Goal: Check status: Check status

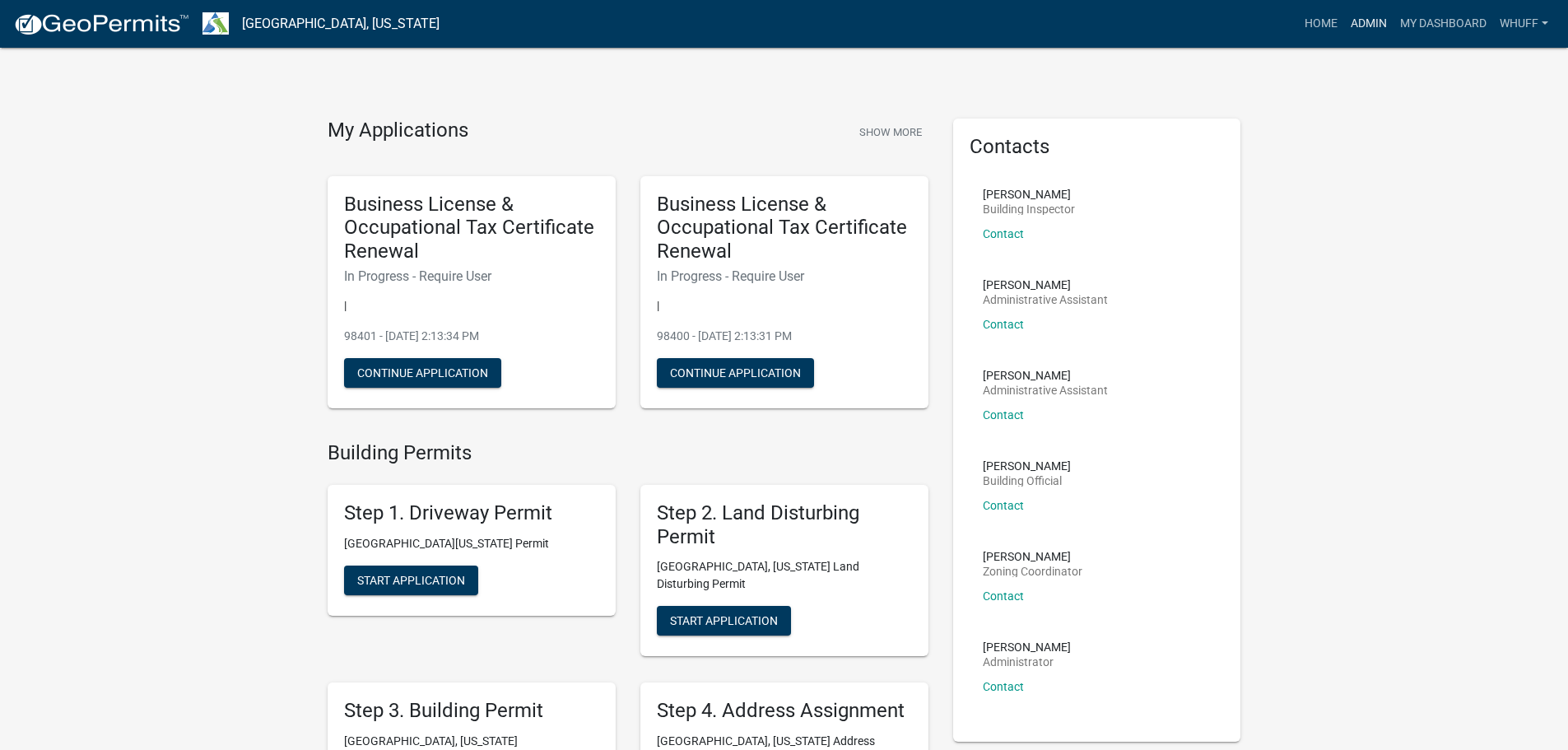
click at [1373, 23] on link "Admin" at bounding box center [1368, 23] width 49 height 31
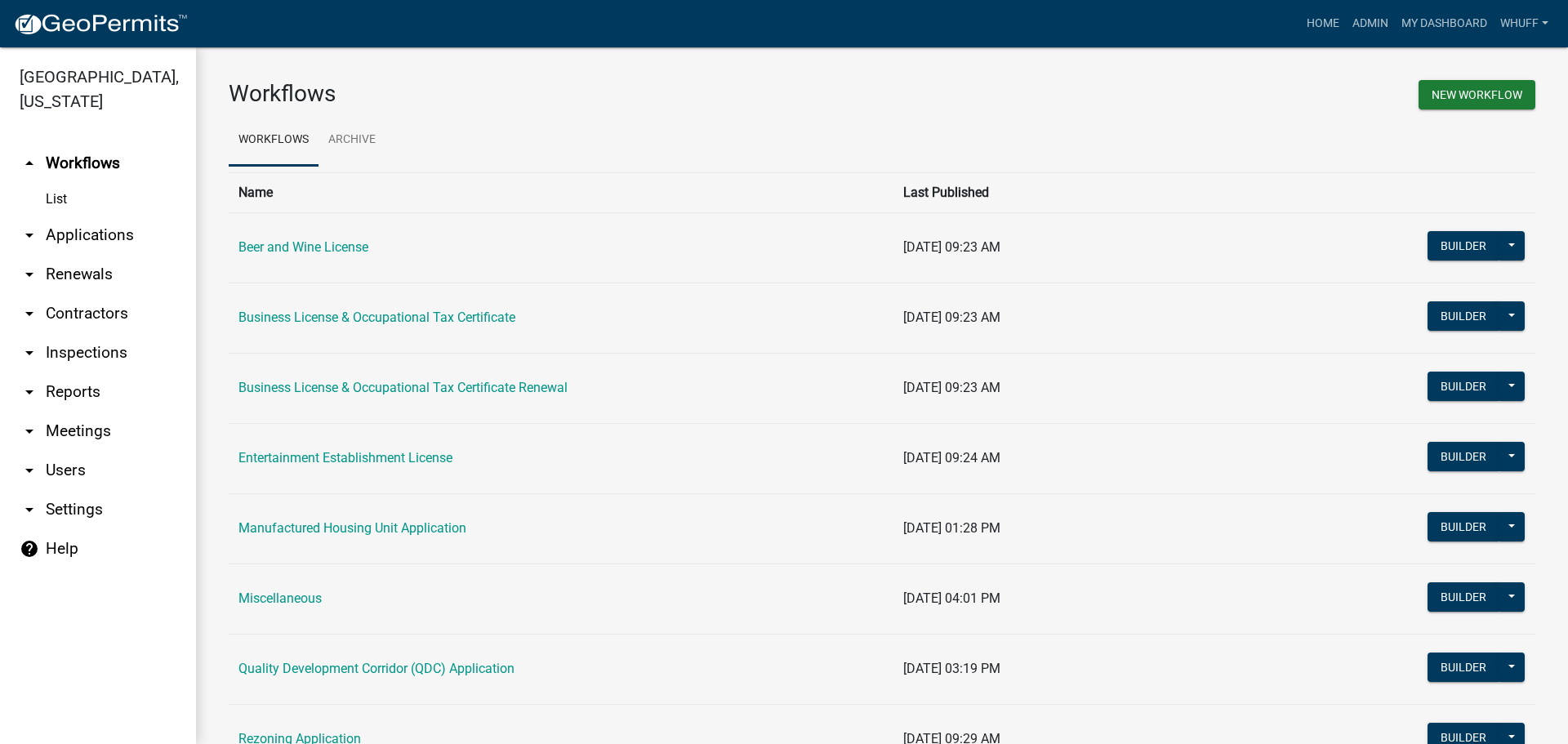
click at [89, 216] on link "arrow_drop_down Applications" at bounding box center [97, 235] width 196 height 39
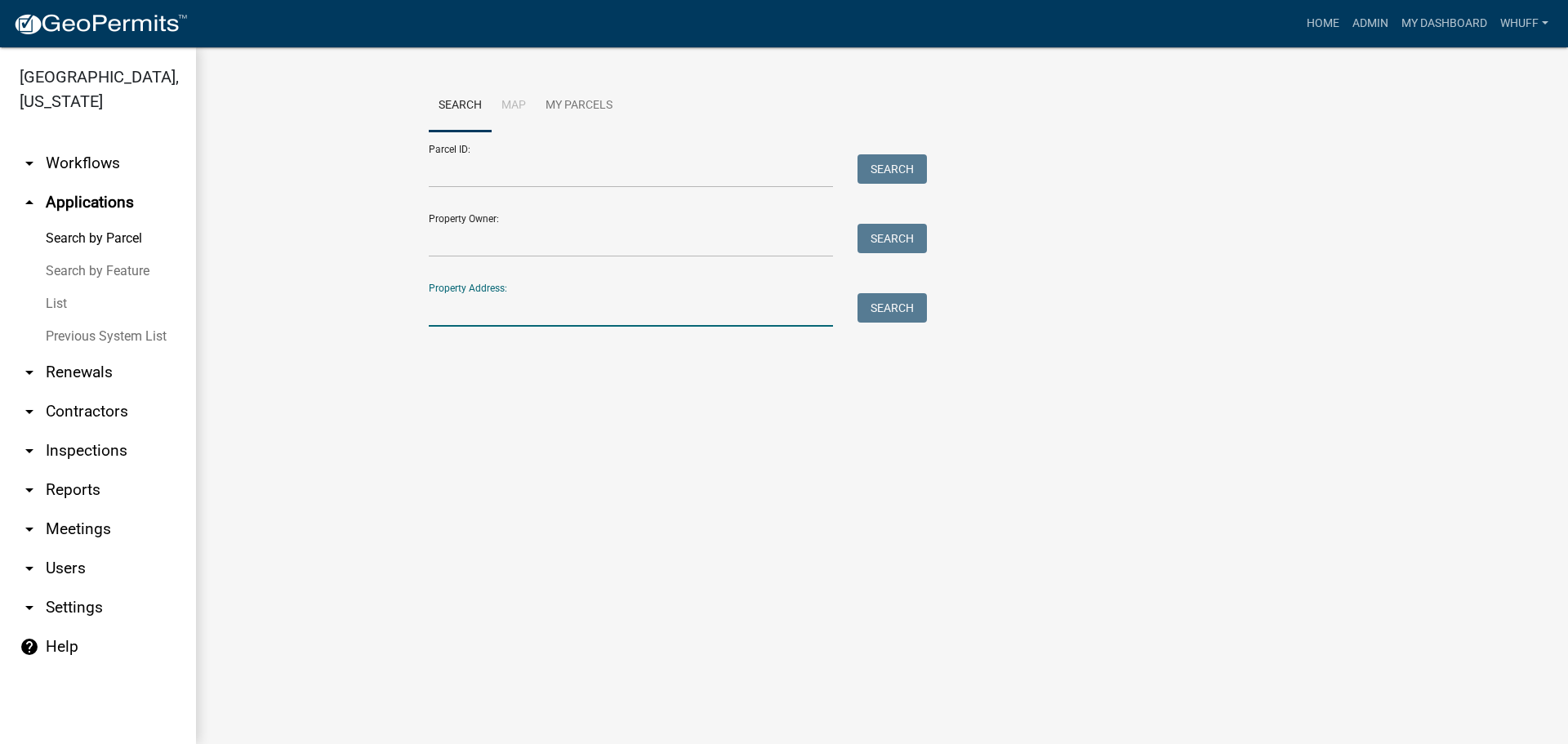
click at [520, 305] on input "Property Address:" at bounding box center [631, 310] width 404 height 33
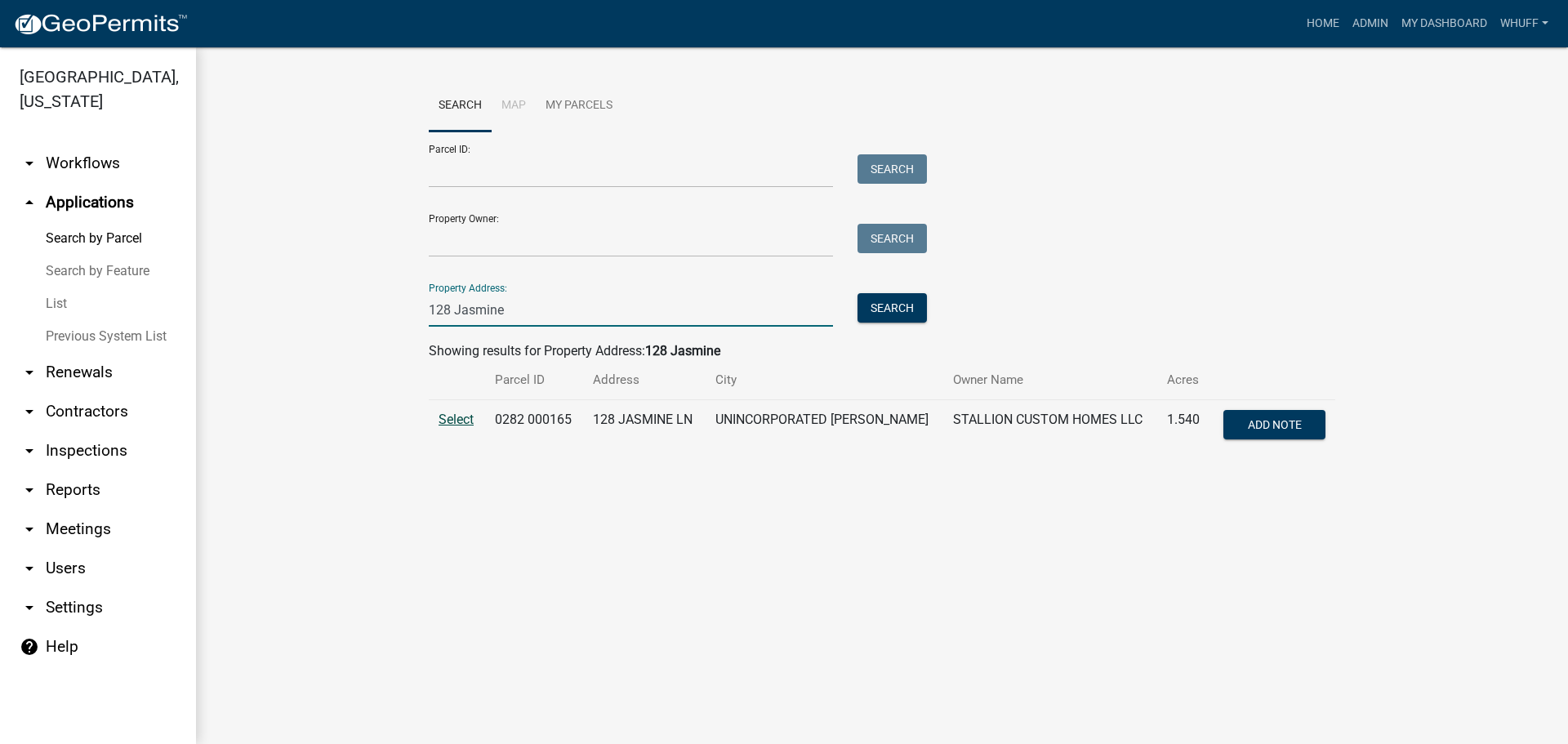
type input "128 Jasmine"
click at [463, 422] on span "Select" at bounding box center [456, 419] width 35 height 16
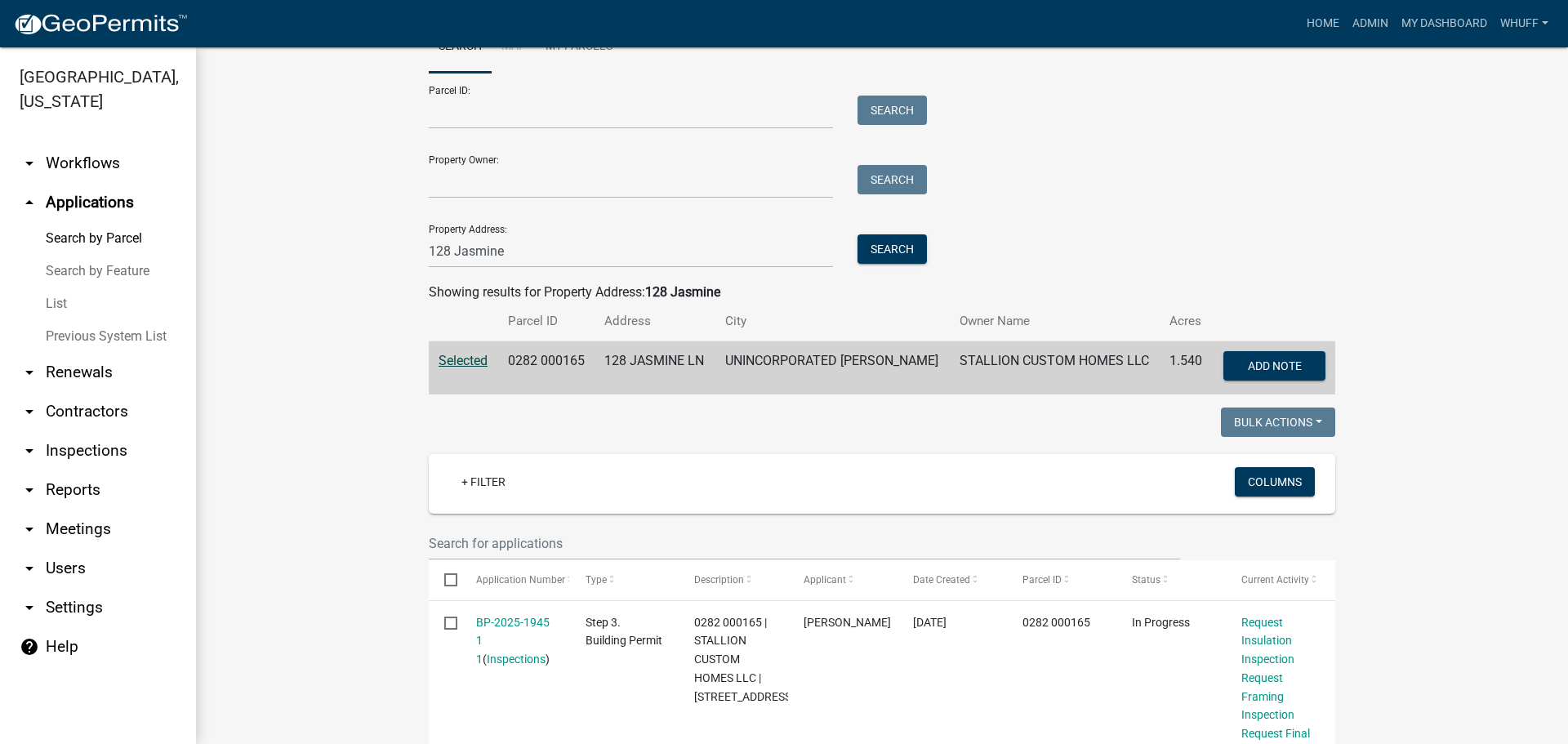
scroll to position [245, 0]
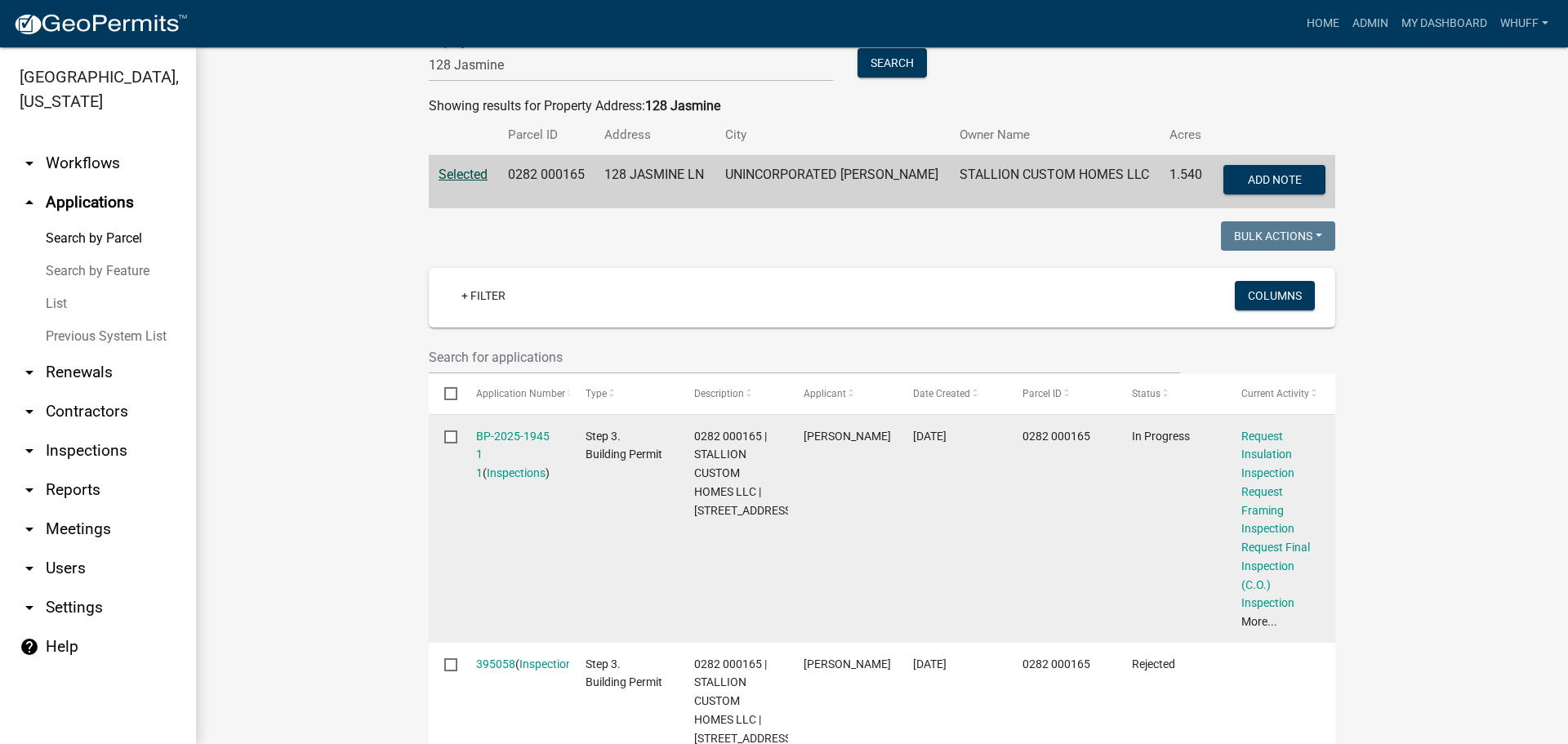
click at [534, 427] on div "BP-2025-1945 1 1 ( Inspections )" at bounding box center [515, 454] width 78 height 56
click at [509, 430] on link "BP-2025-1945 1 1" at bounding box center [513, 454] width 73 height 51
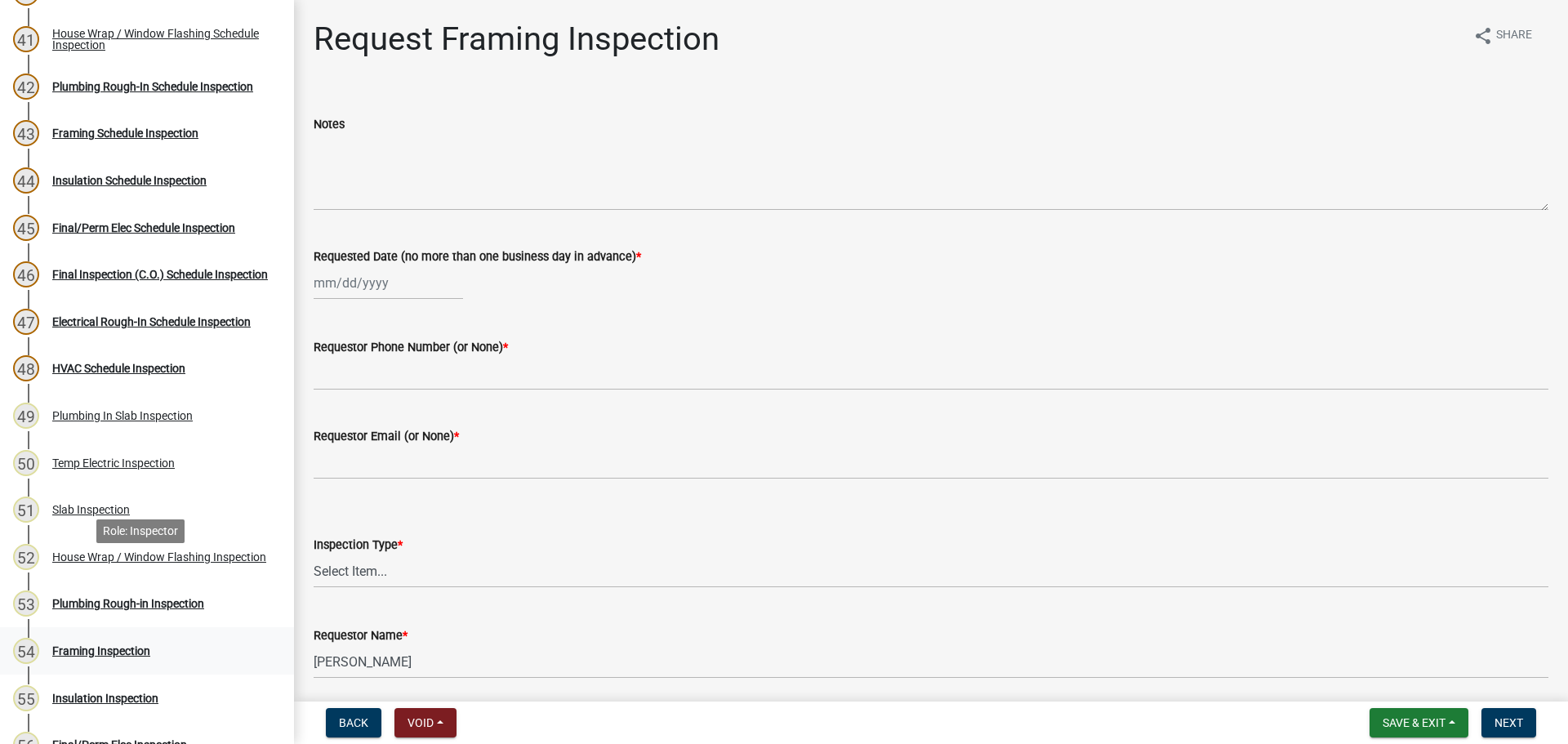
scroll to position [2123, 0]
